Goal: Transaction & Acquisition: Obtain resource

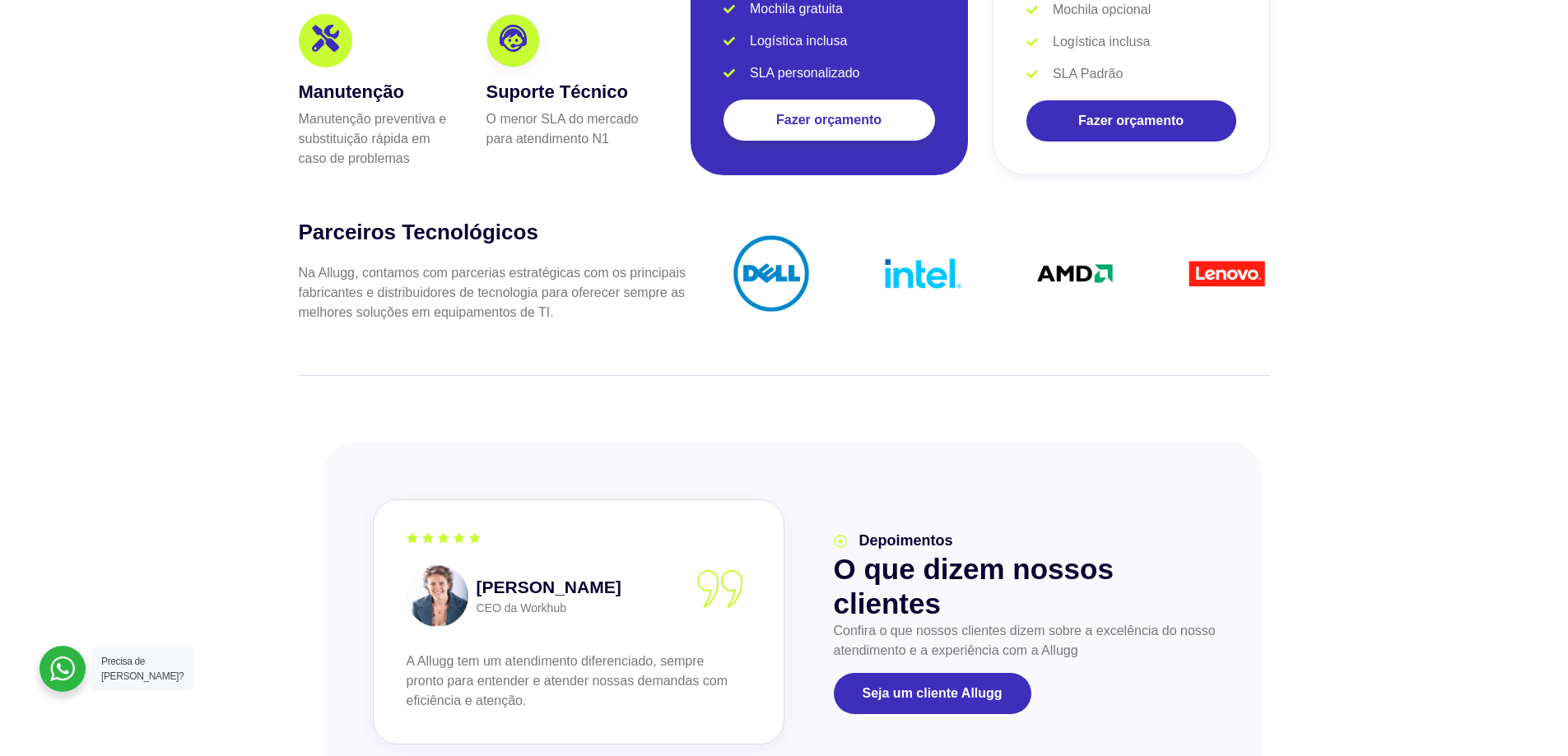
scroll to position [3373, 0]
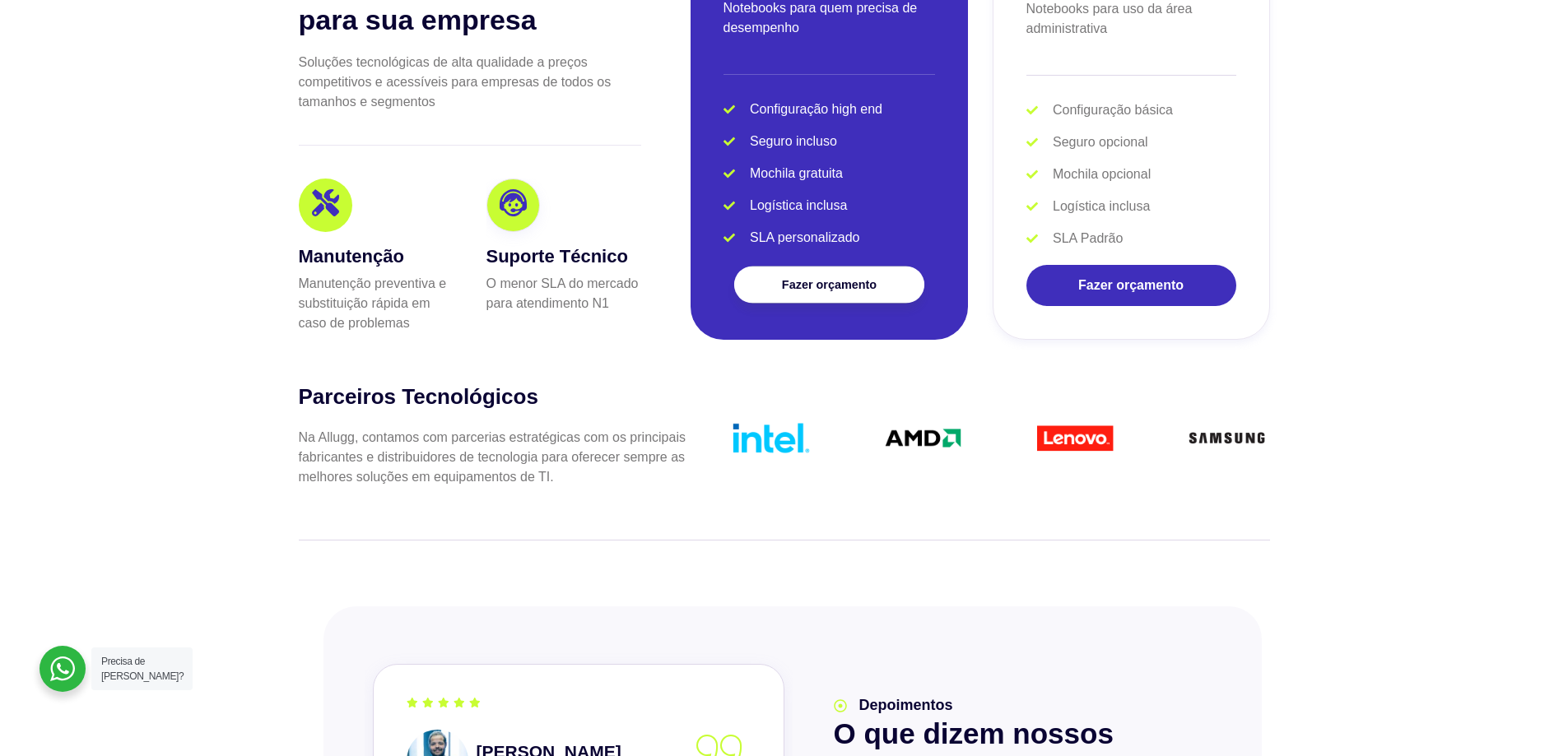
click at [830, 279] on span "Fazer orçamento" at bounding box center [828, 284] width 95 height 11
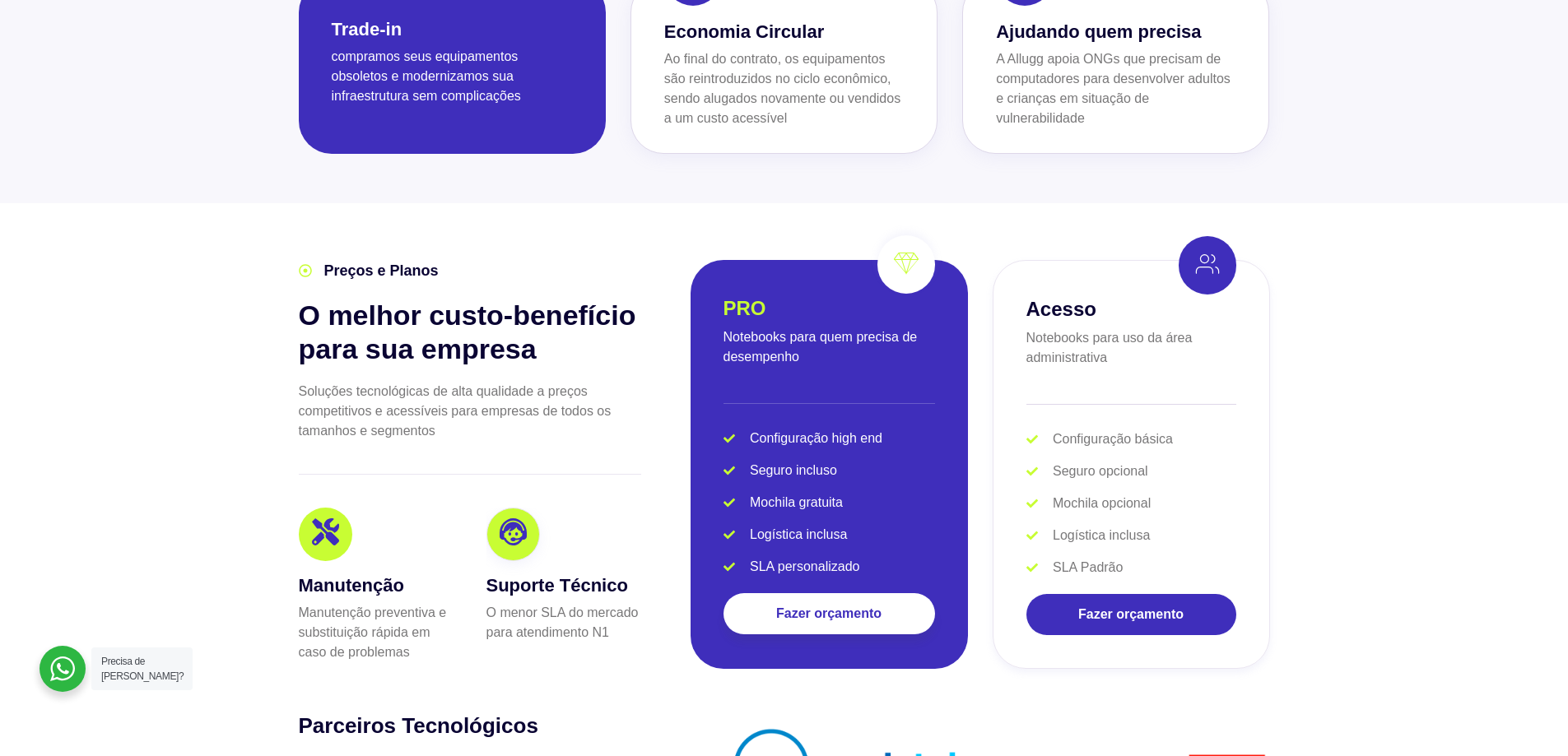
scroll to position [3126, 0]
